Goal: Contribute content

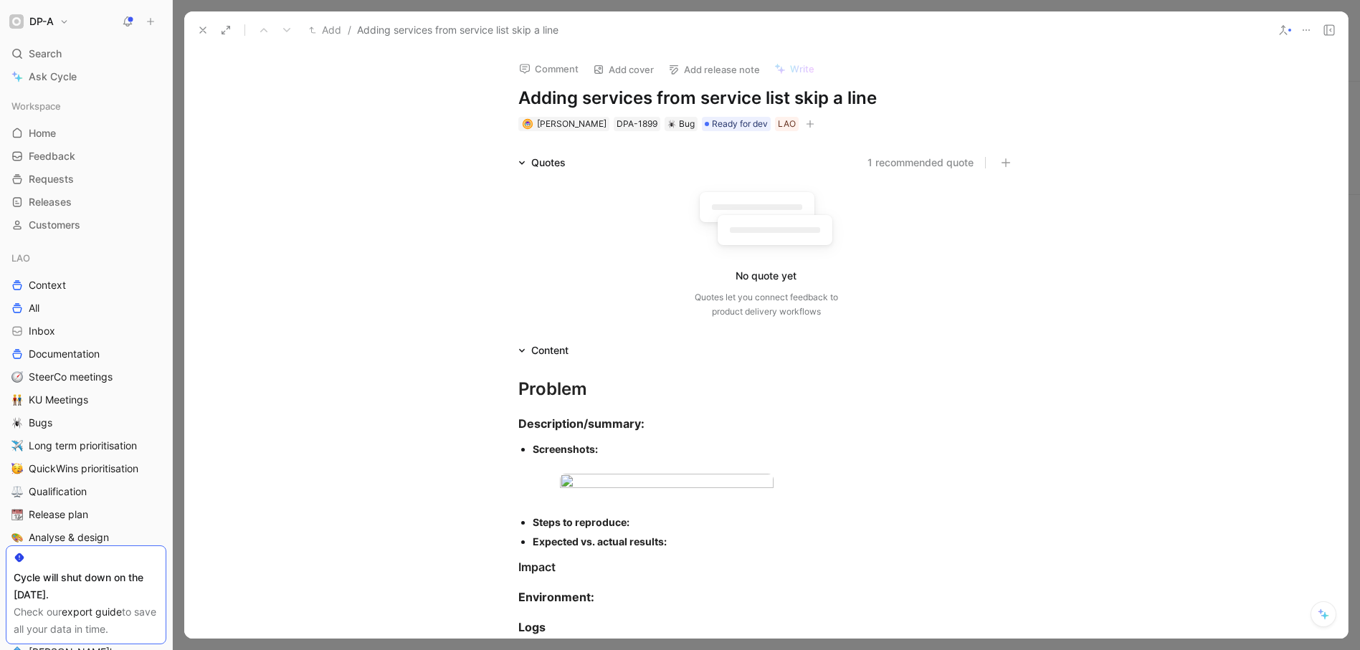
click at [206, 28] on icon at bounding box center [202, 29] width 11 height 11
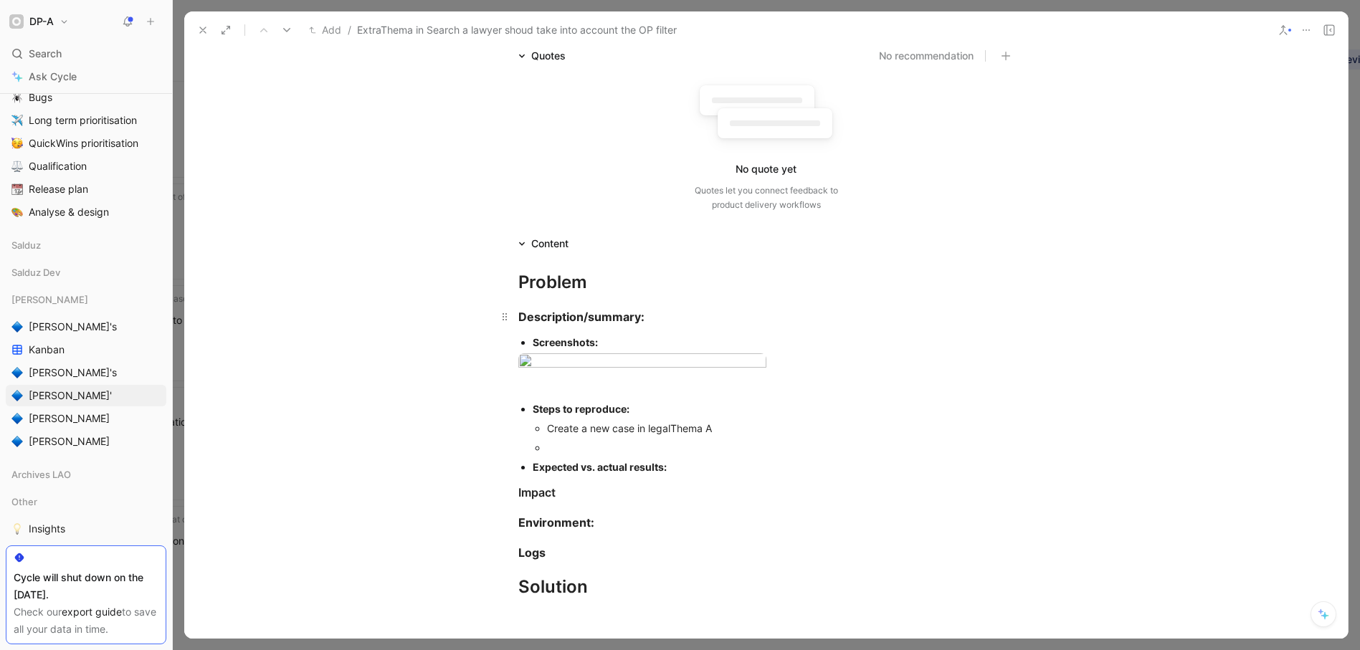
scroll to position [130, 0]
click at [559, 393] on div at bounding box center [766, 385] width 496 height 15
click at [604, 454] on div at bounding box center [780, 446] width 467 height 15
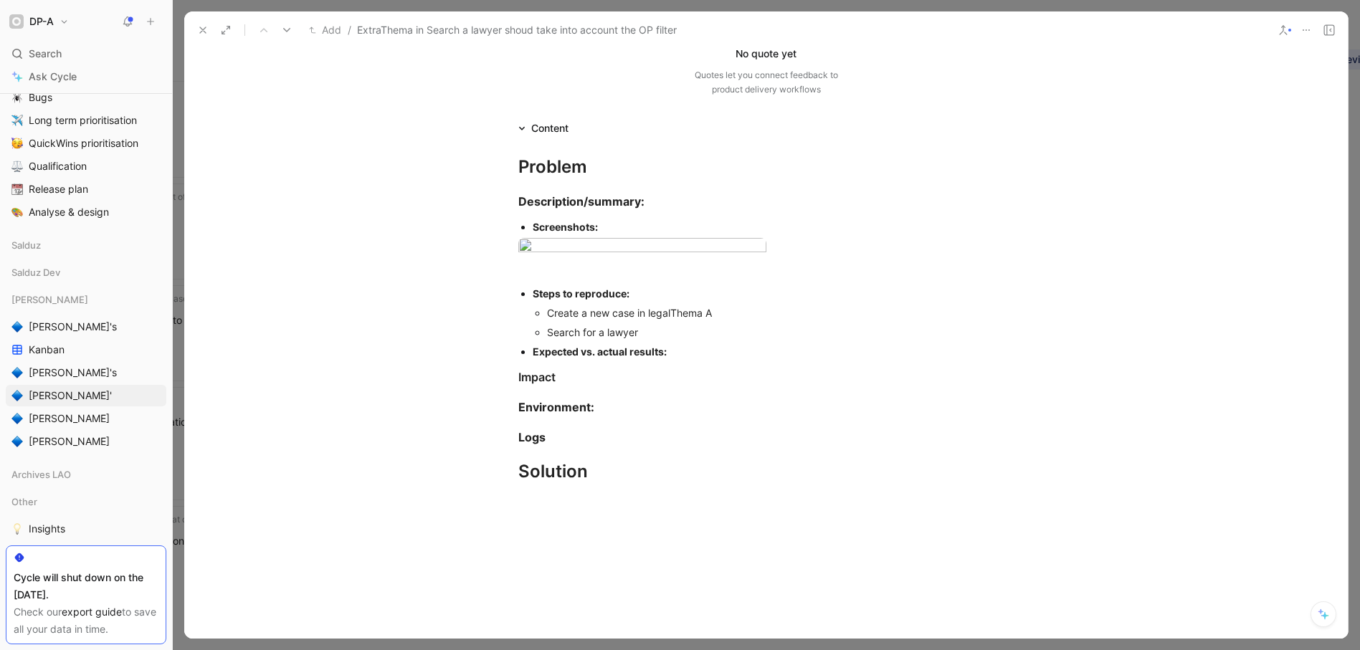
scroll to position [247, 0]
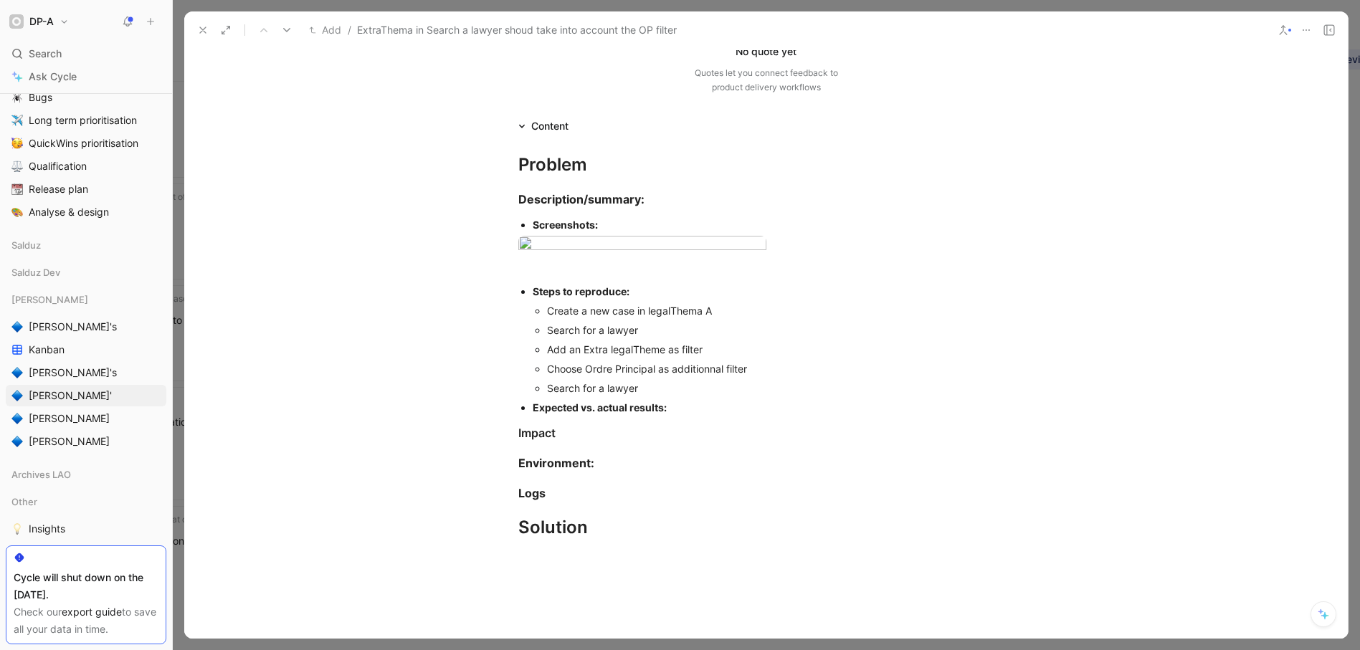
click at [668, 415] on div "Expected vs. actual results:" at bounding box center [774, 407] width 482 height 15
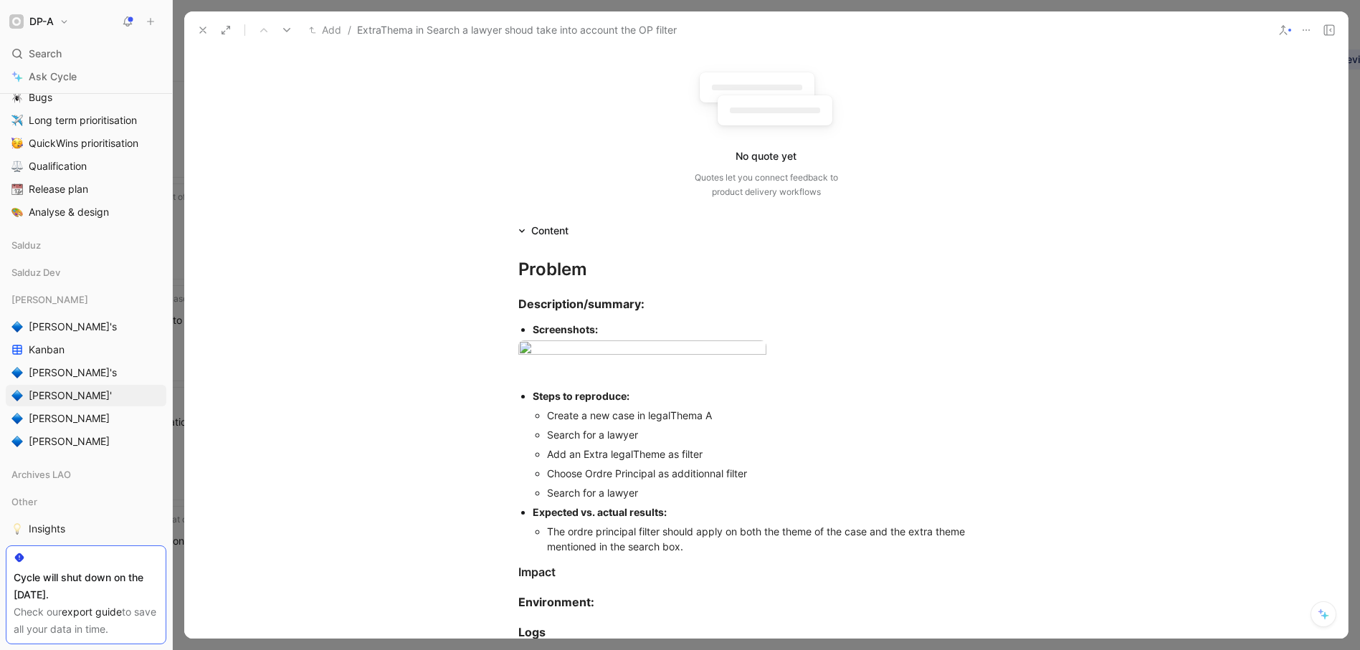
scroll to position [0, 0]
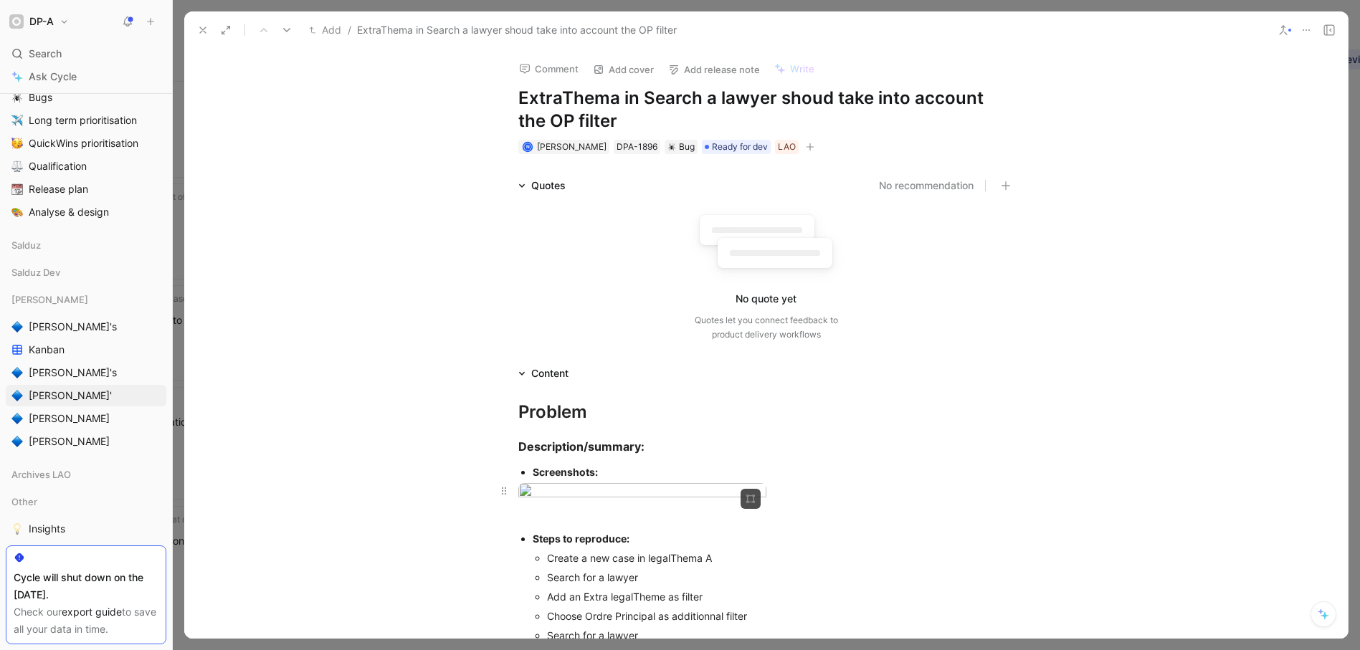
click at [664, 528] on body "DP-A Search ⌘ K Ask Cycle Workspace Home G then H Feedback G then F Requests G …" at bounding box center [680, 325] width 1360 height 650
click at [869, 649] on div at bounding box center [680, 650] width 1360 height 0
click at [201, 29] on icon at bounding box center [202, 29] width 11 height 11
